Goal: Task Accomplishment & Management: Use online tool/utility

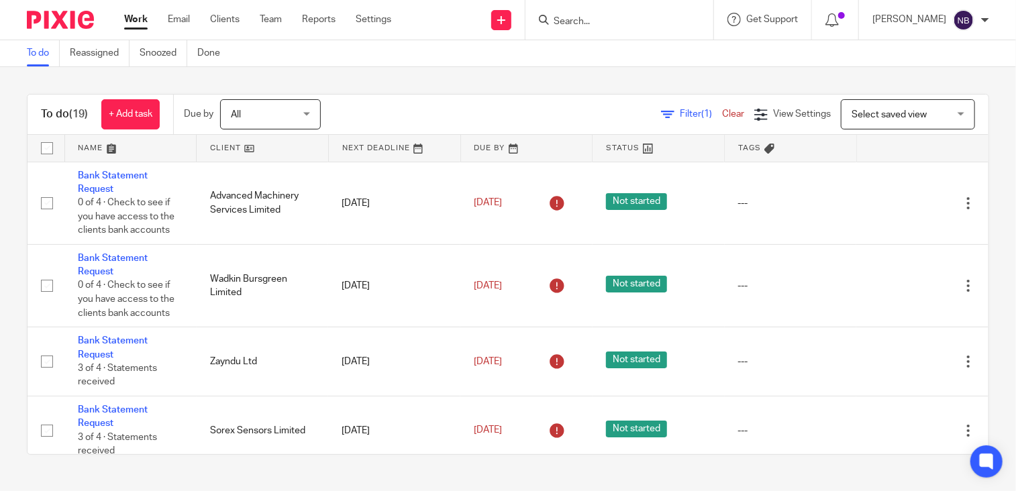
click at [215, 143] on link at bounding box center [263, 148] width 132 height 27
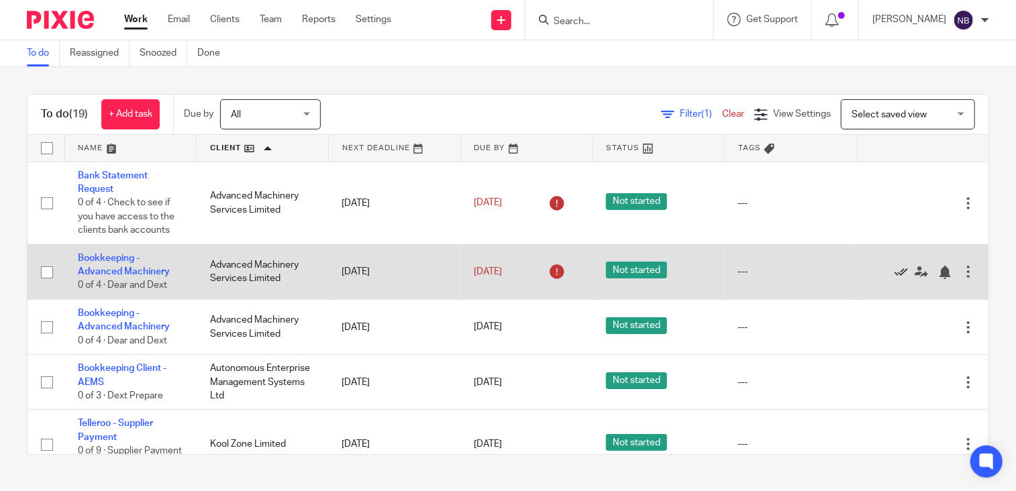
click at [894, 274] on icon at bounding box center [900, 272] width 13 height 13
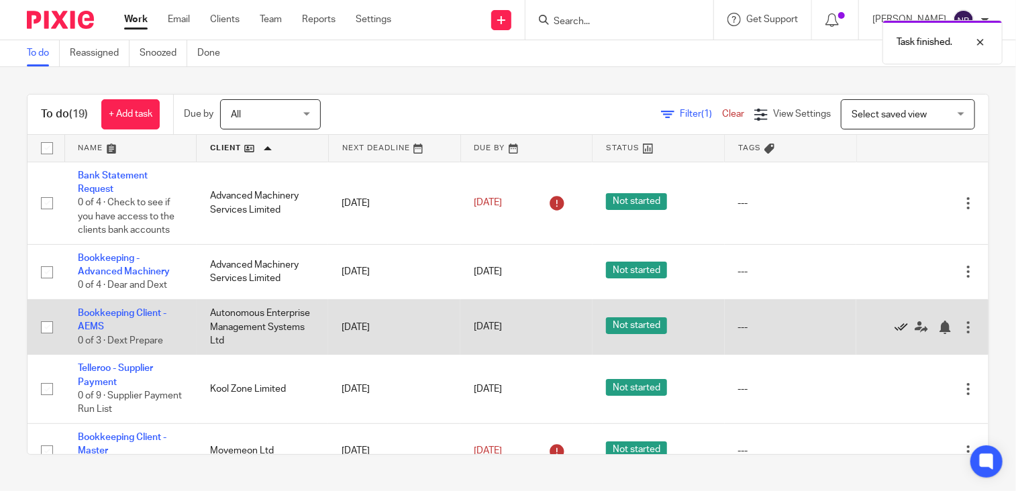
click at [894, 327] on icon at bounding box center [900, 327] width 13 height 13
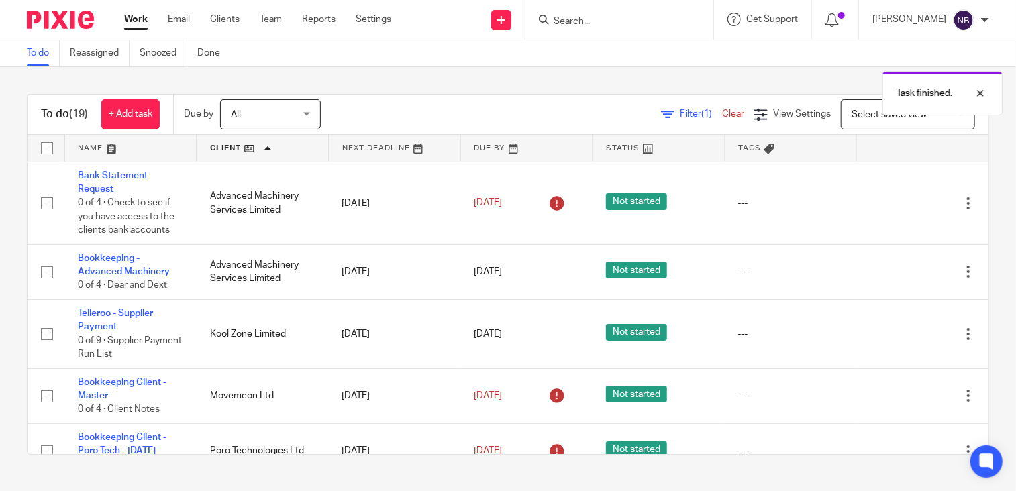
click at [1, 329] on div "To do (19) + Add task Due by All All Today Tomorrow This week Next week This mo…" at bounding box center [508, 274] width 1016 height 415
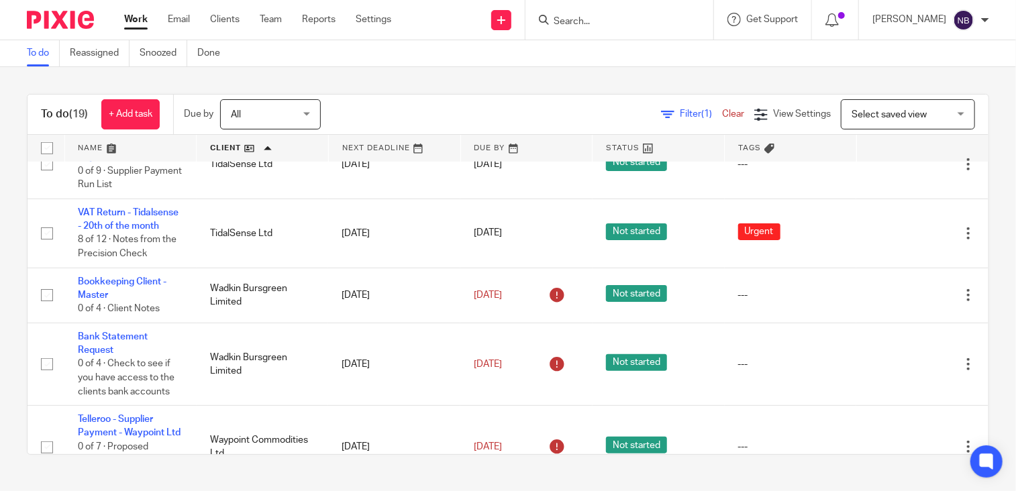
scroll to position [548, 0]
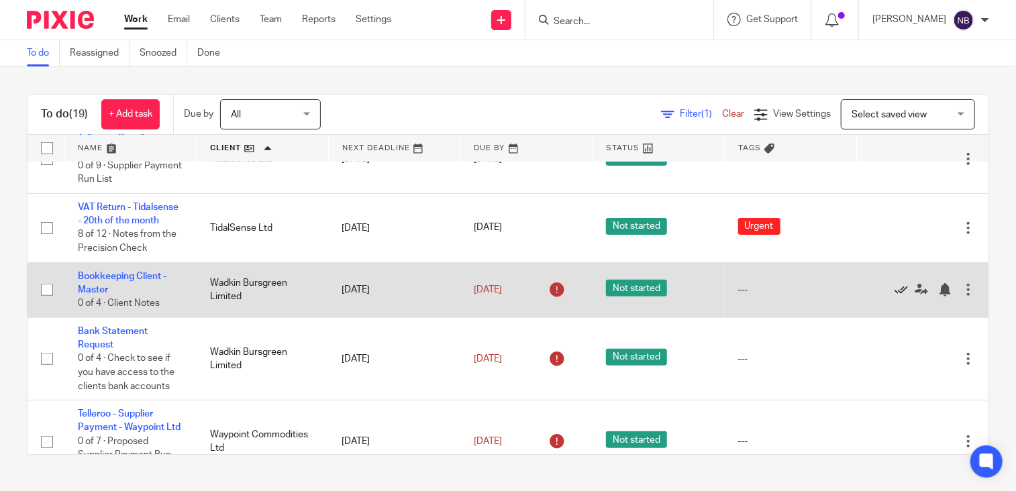
click at [894, 297] on icon at bounding box center [900, 289] width 13 height 13
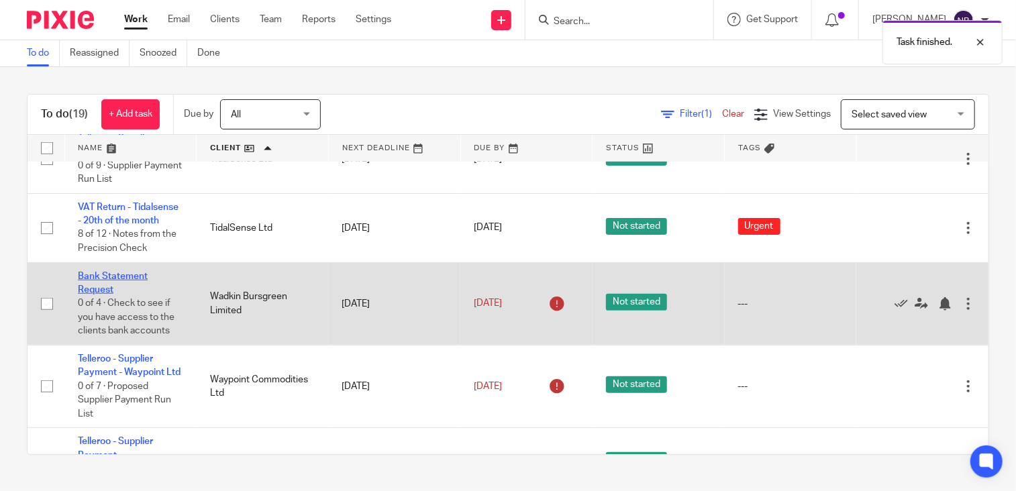
click at [132, 295] on link "Bank Statement Request" at bounding box center [113, 283] width 70 height 23
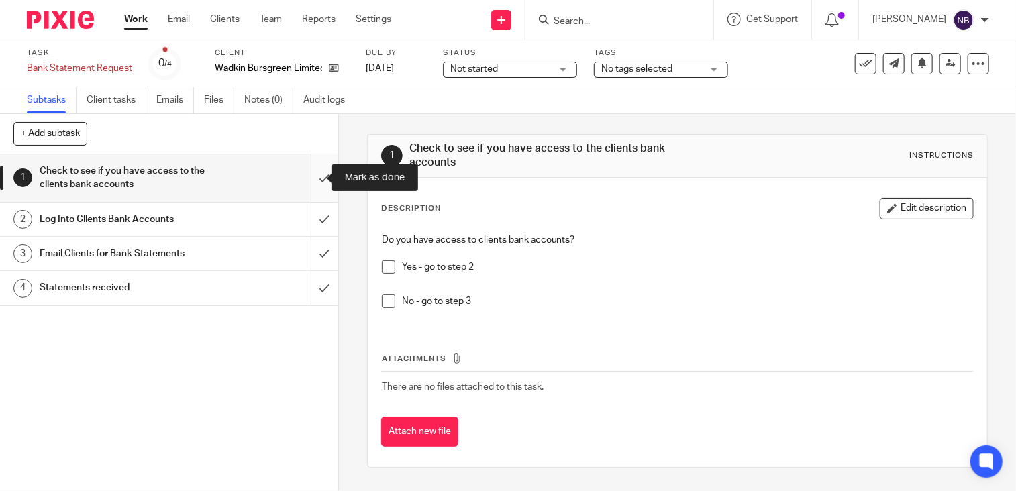
click at [309, 176] on input "submit" at bounding box center [169, 178] width 338 height 48
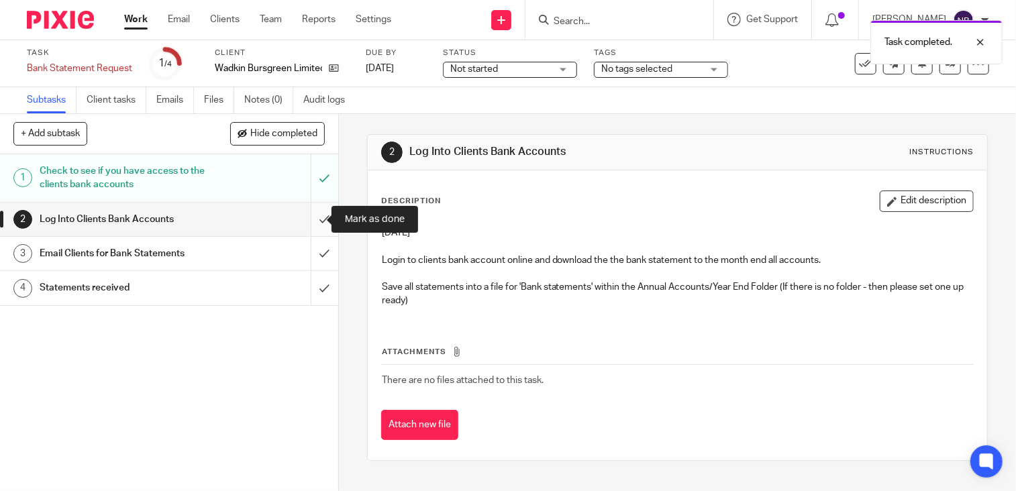
click at [305, 217] on input "submit" at bounding box center [169, 220] width 338 height 34
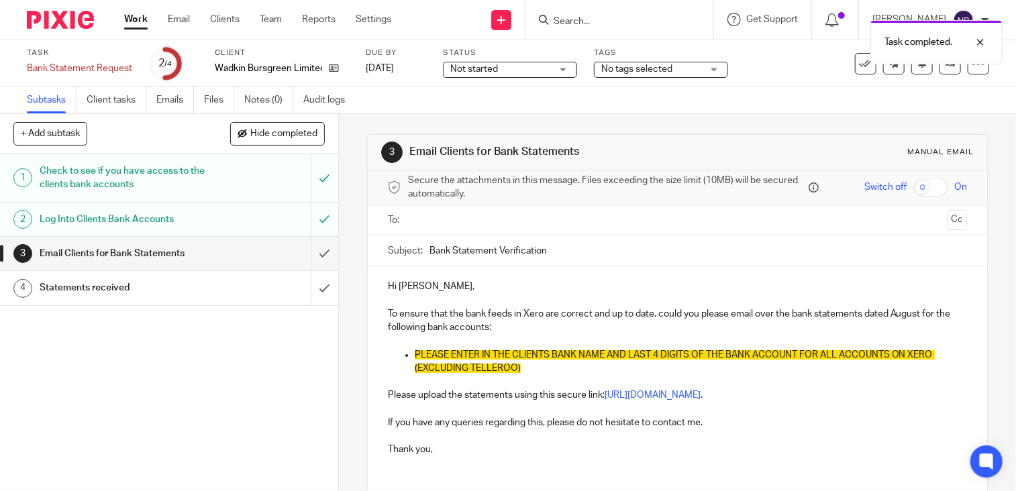
click at [541, 368] on p "PLEASE ENTER IN THE CLIENTS BANK NAME AND LAST 4 DIGITS OF THE BANK ACCOUNT FOR…" at bounding box center [691, 362] width 552 height 28
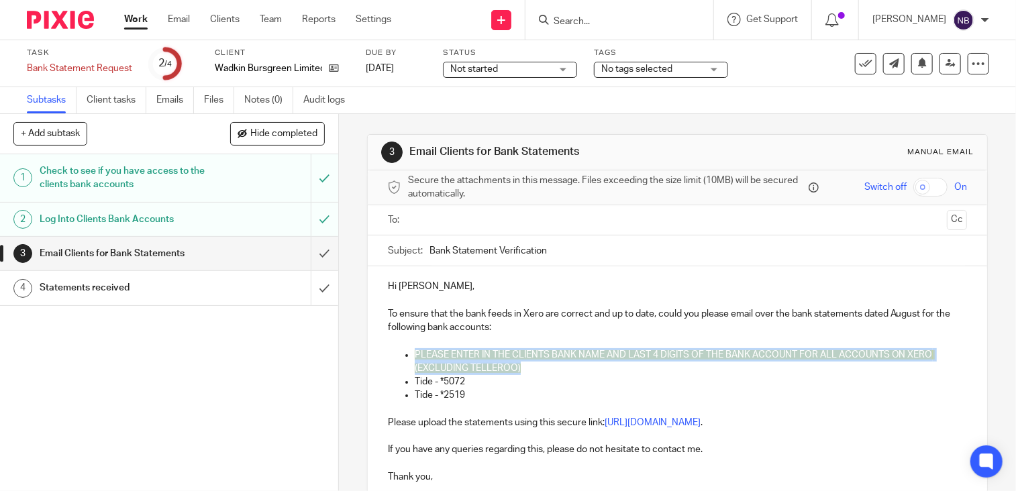
drag, startPoint x: 518, startPoint y: 366, endPoint x: 411, endPoint y: 355, distance: 107.3
click at [415, 355] on p "PLEASE ENTER IN THE CLIENTS BANK NAME AND LAST 4 DIGITS OF THE BANK ACCOUNT FOR…" at bounding box center [691, 362] width 552 height 28
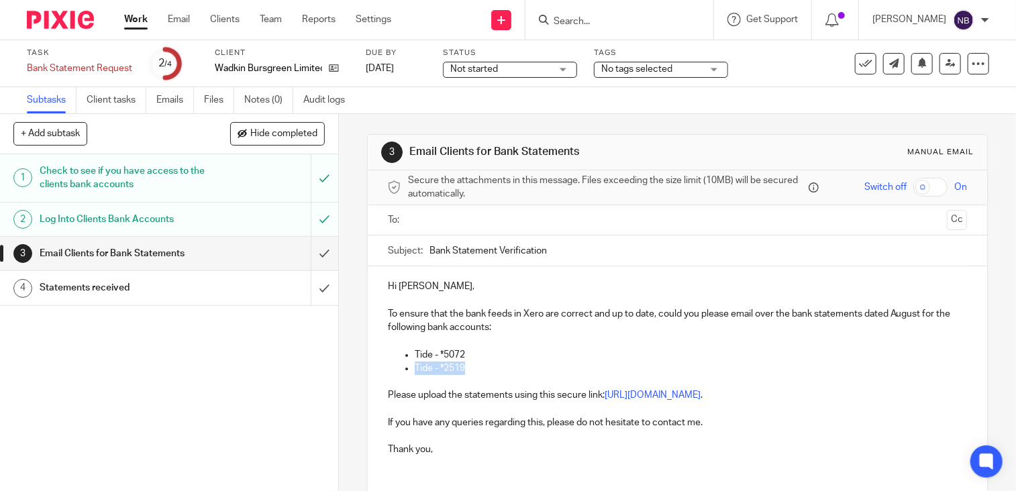
drag, startPoint x: 466, startPoint y: 364, endPoint x: 388, endPoint y: 367, distance: 77.9
click at [388, 367] on ul "Tide - *5072 Tide - *2519" at bounding box center [677, 362] width 579 height 28
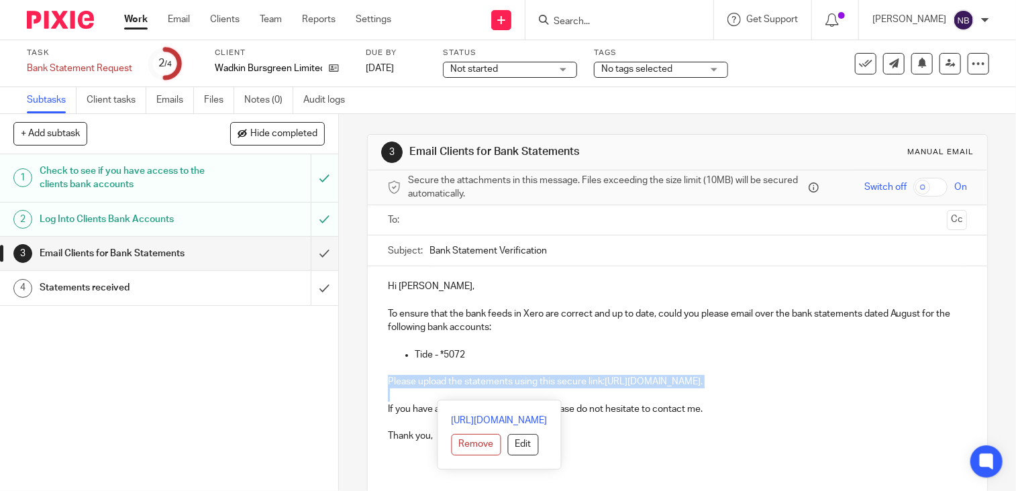
drag, startPoint x: 390, startPoint y: 397, endPoint x: 381, endPoint y: 383, distance: 16.0
click at [381, 383] on div "Hi Stephen, To ensure that the bank feeds in Xero are correct and up to date, c…" at bounding box center [677, 366] width 619 height 200
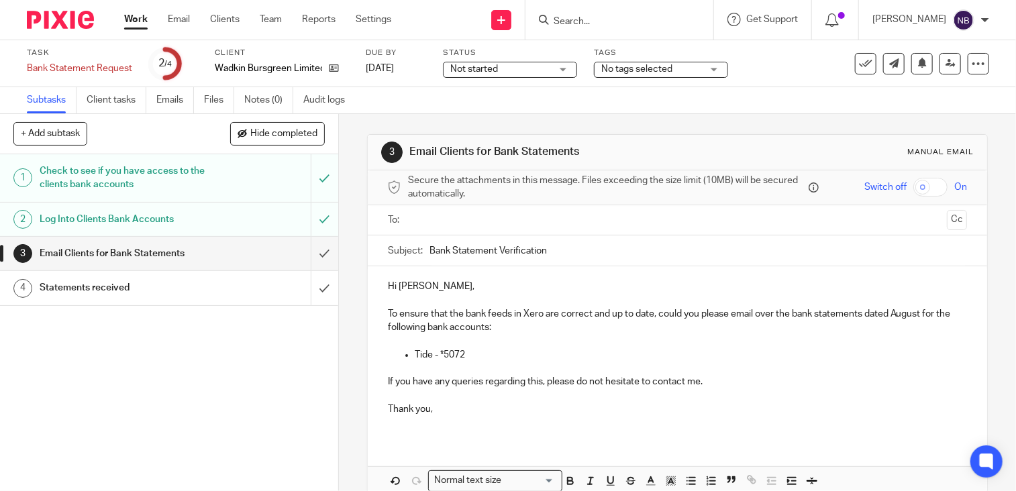
click at [457, 207] on div at bounding box center [677, 220] width 537 height 30
click at [454, 215] on input "text" at bounding box center [677, 220] width 529 height 15
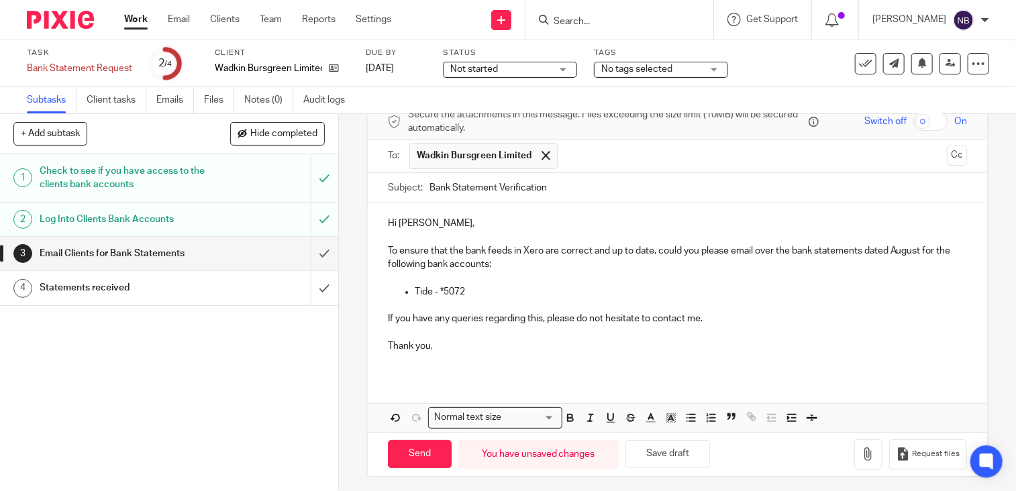
scroll to position [69, 0]
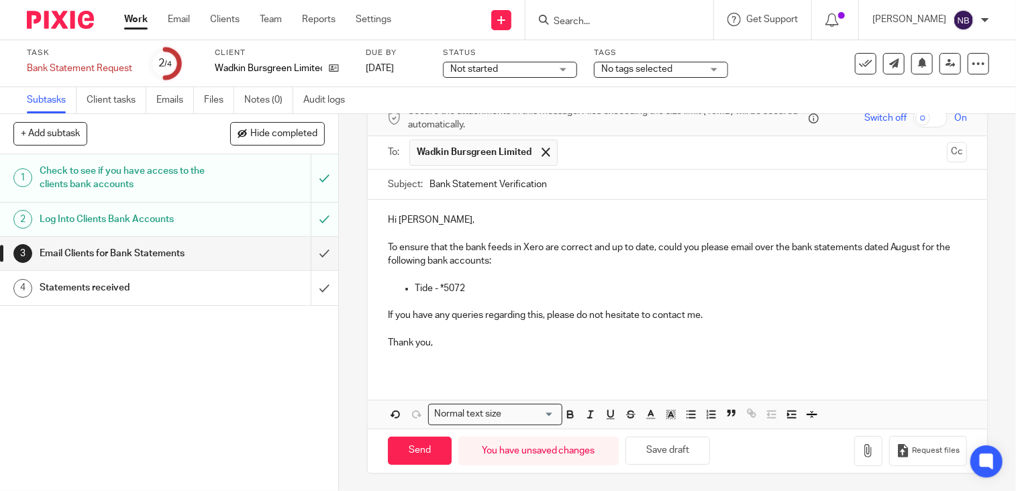
click at [429, 219] on p "Hi [PERSON_NAME]," at bounding box center [677, 219] width 579 height 13
click at [423, 442] on input "Send" at bounding box center [420, 451] width 64 height 29
type input "Sent"
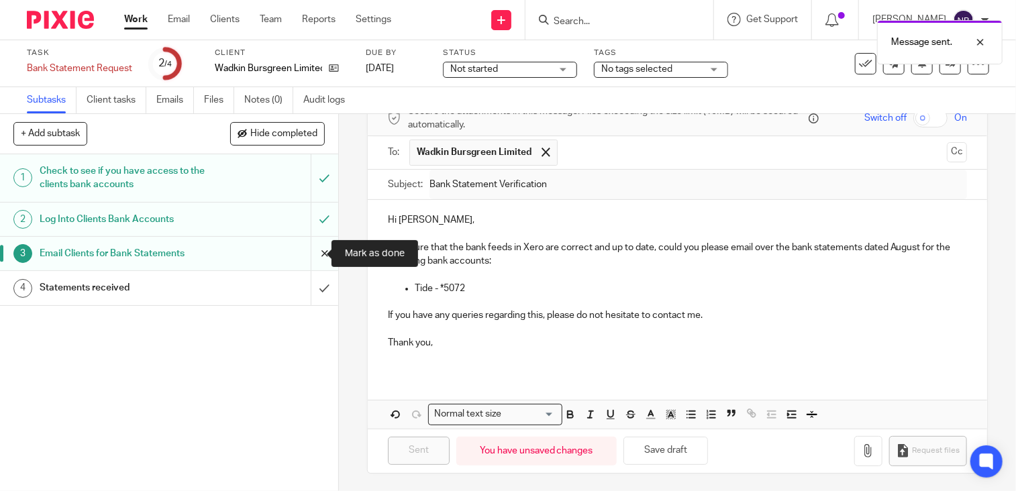
click at [309, 252] on input "submit" at bounding box center [169, 254] width 338 height 34
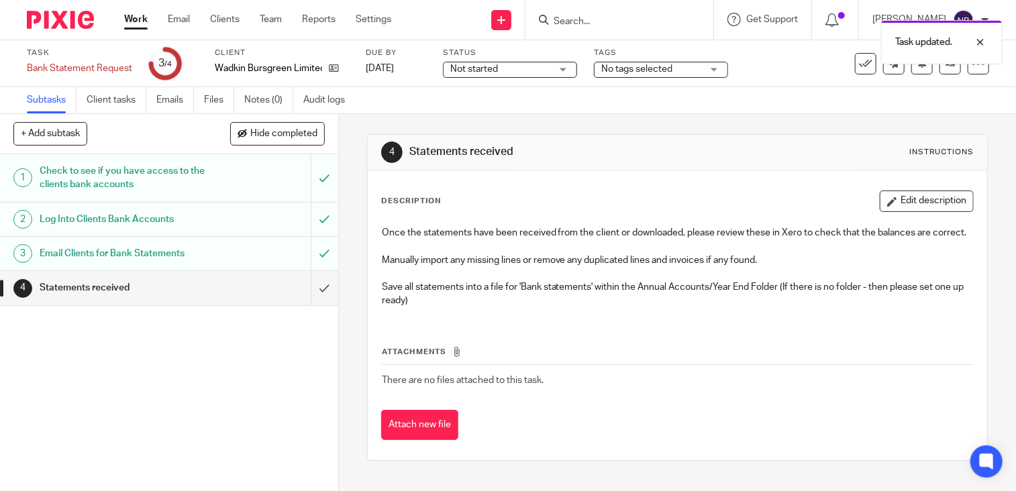
click at [137, 23] on link "Work" at bounding box center [135, 19] width 23 height 13
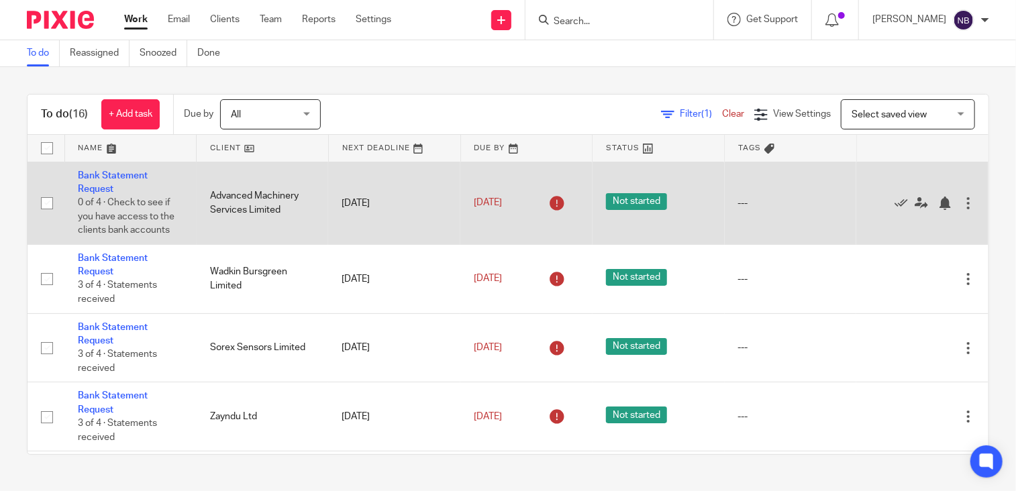
click at [117, 170] on td "Bank Statement Request 0 of 4 · Check to see if you have access to the clients …" at bounding box center [130, 203] width 132 height 83
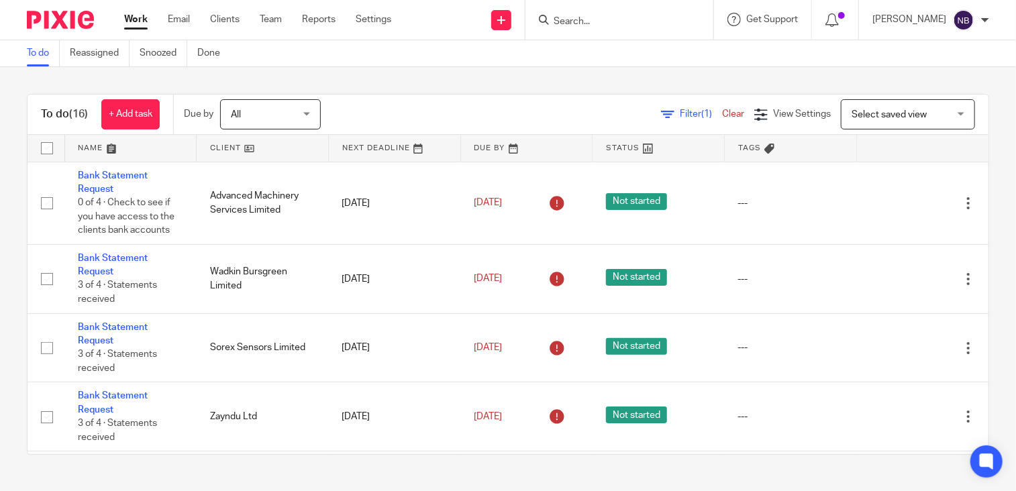
click at [213, 142] on link at bounding box center [263, 148] width 132 height 27
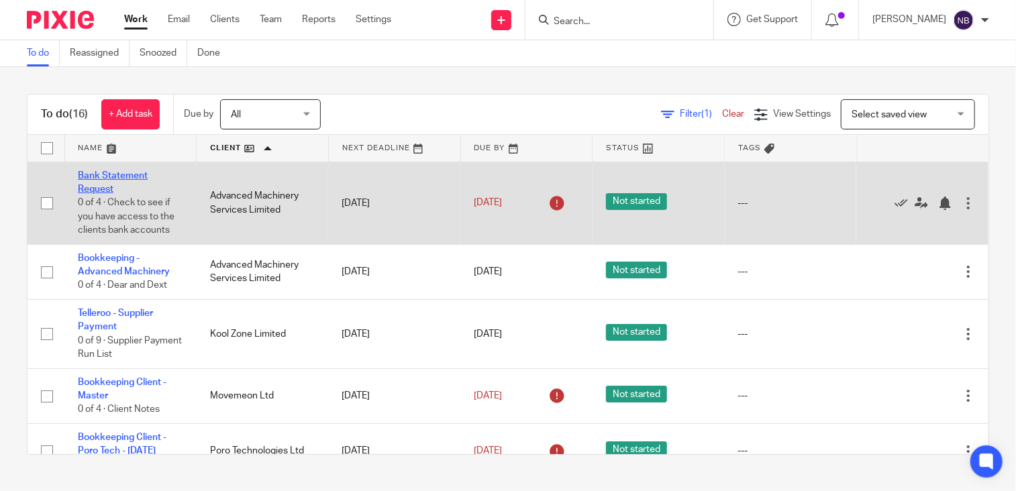
click at [83, 176] on link "Bank Statement Request" at bounding box center [113, 182] width 70 height 23
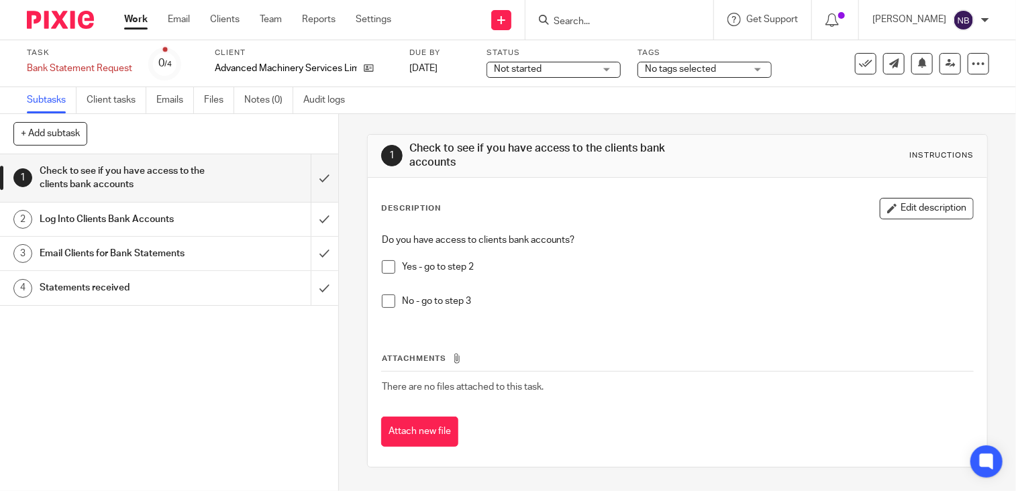
click at [386, 267] on span at bounding box center [388, 266] width 13 height 13
click at [384, 301] on span at bounding box center [388, 301] width 13 height 13
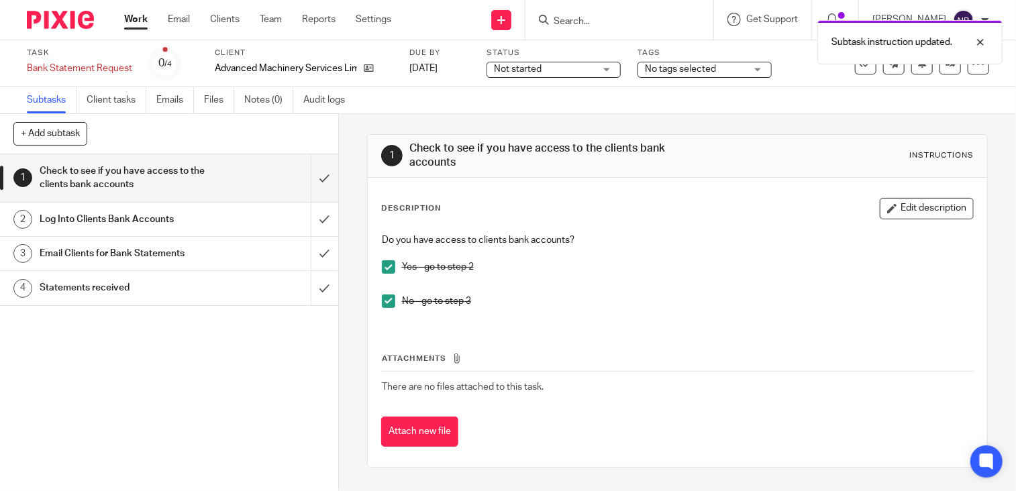
click at [382, 270] on span at bounding box center [388, 266] width 13 height 13
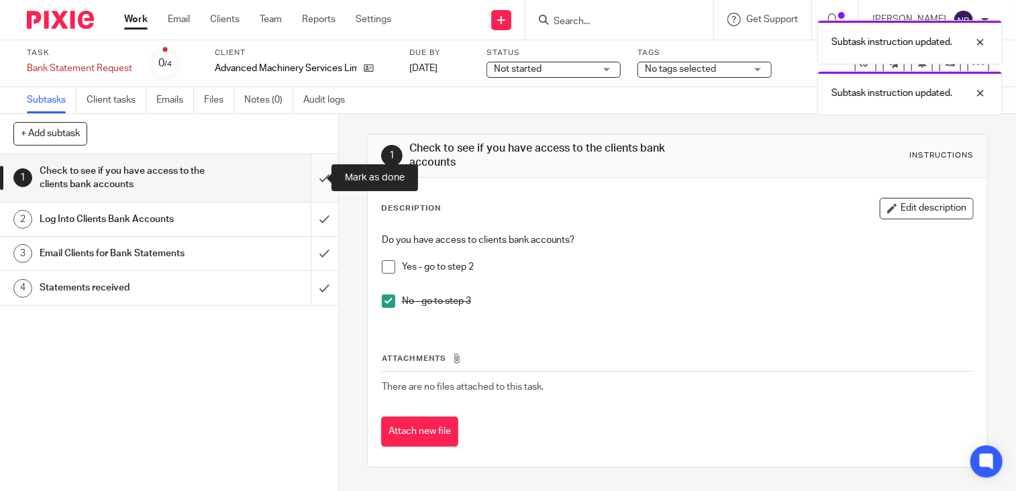
click at [317, 186] on input "submit" at bounding box center [169, 178] width 338 height 48
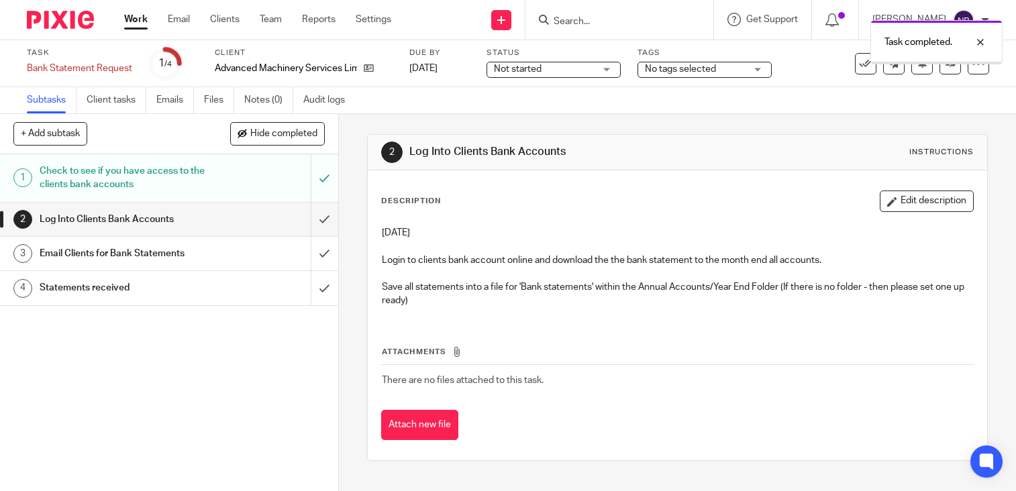
click at [311, 223] on input "submit" at bounding box center [169, 220] width 338 height 34
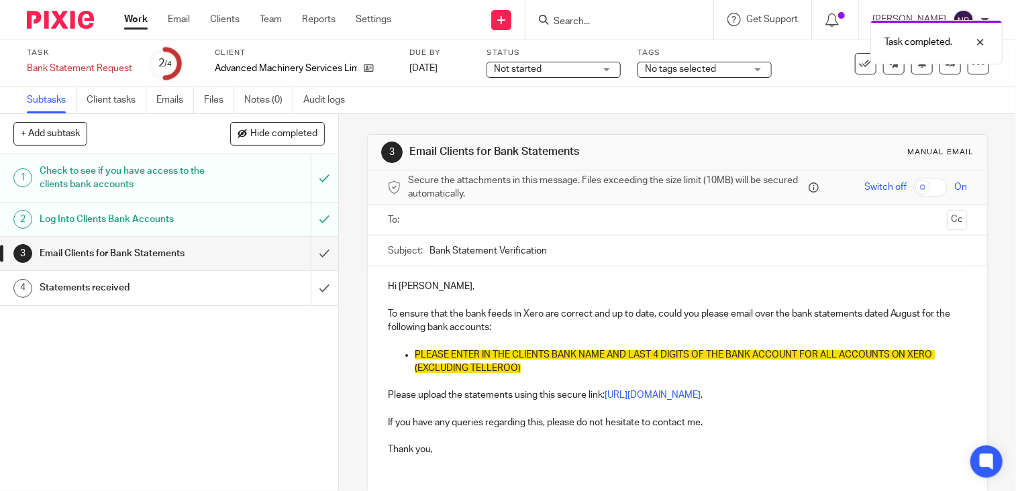
click at [533, 362] on p "PLEASE ENTER IN THE CLIENTS BANK NAME AND LAST 4 DIGITS OF THE BANK ACCOUNT FOR…" at bounding box center [691, 362] width 552 height 28
